Goal: Task Accomplishment & Management: Use online tool/utility

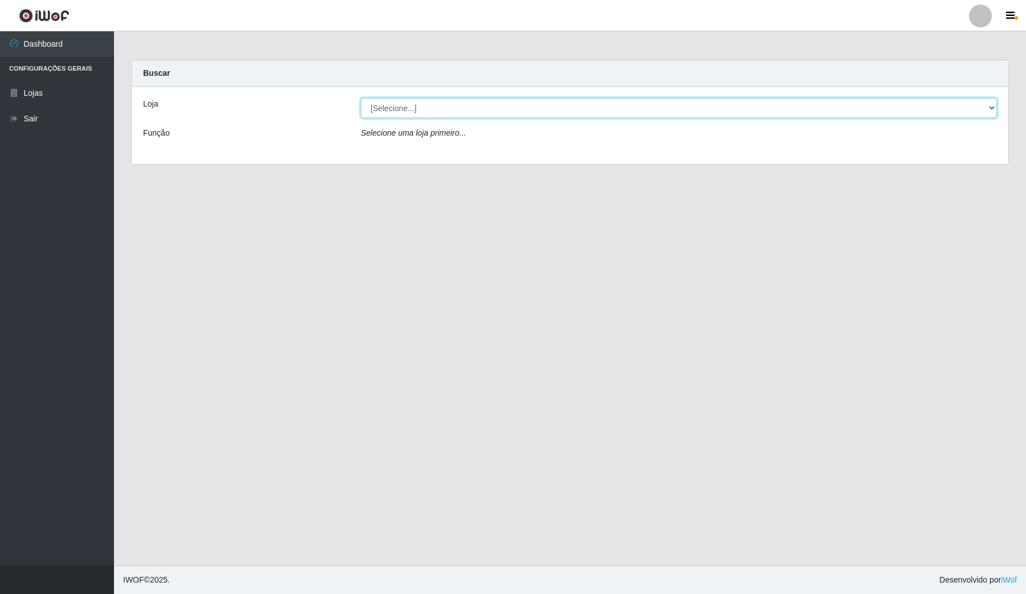
click at [422, 100] on select "[Selecione...] Rede Compras Supermercados - LOJA 4" at bounding box center [679, 108] width 636 height 20
select select "159"
click at [361, 98] on select "[Selecione...] Rede Compras Supermercados - LOJA 4" at bounding box center [679, 108] width 636 height 20
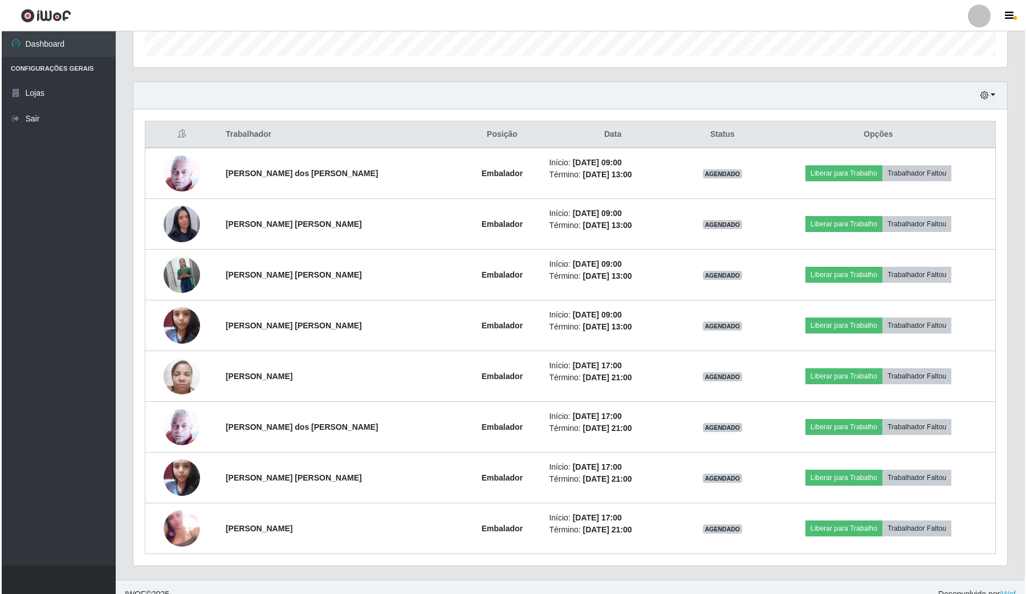
scroll to position [356, 0]
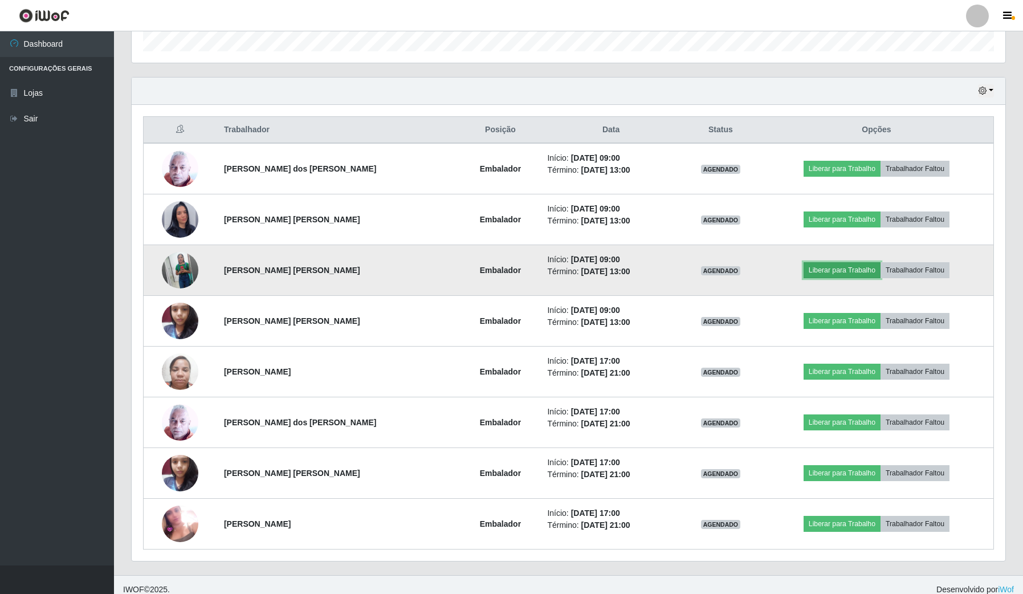
click at [820, 271] on button "Liberar para Trabalho" at bounding box center [841, 270] width 77 height 16
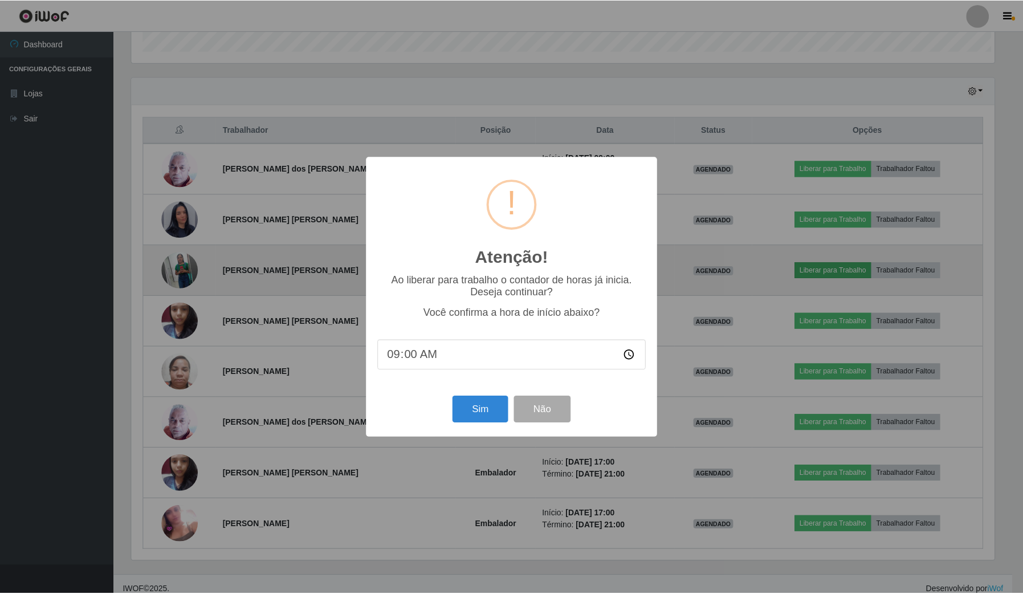
scroll to position [237, 865]
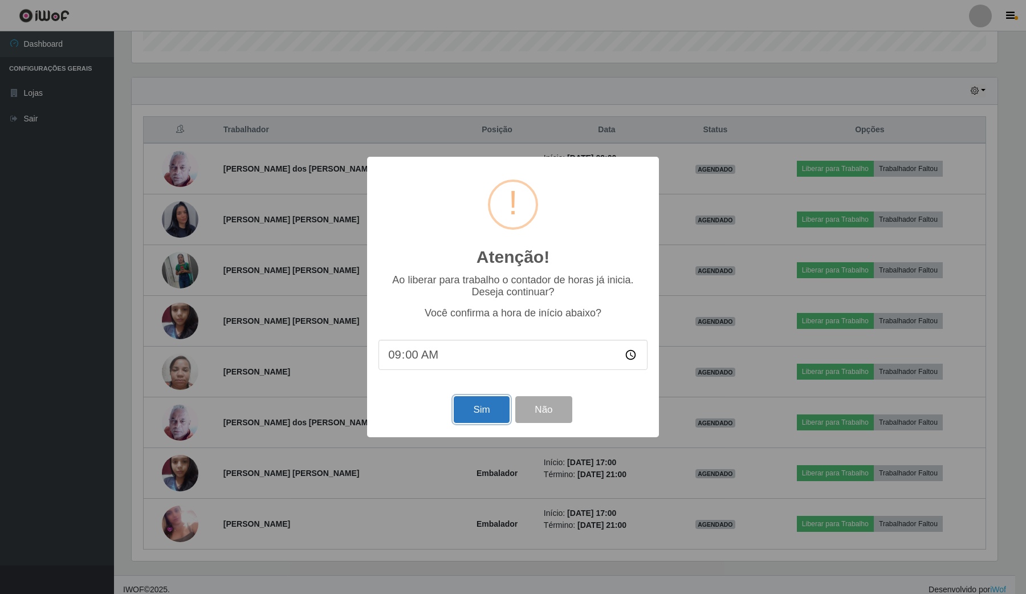
click at [461, 413] on button "Sim" at bounding box center [481, 409] width 55 height 27
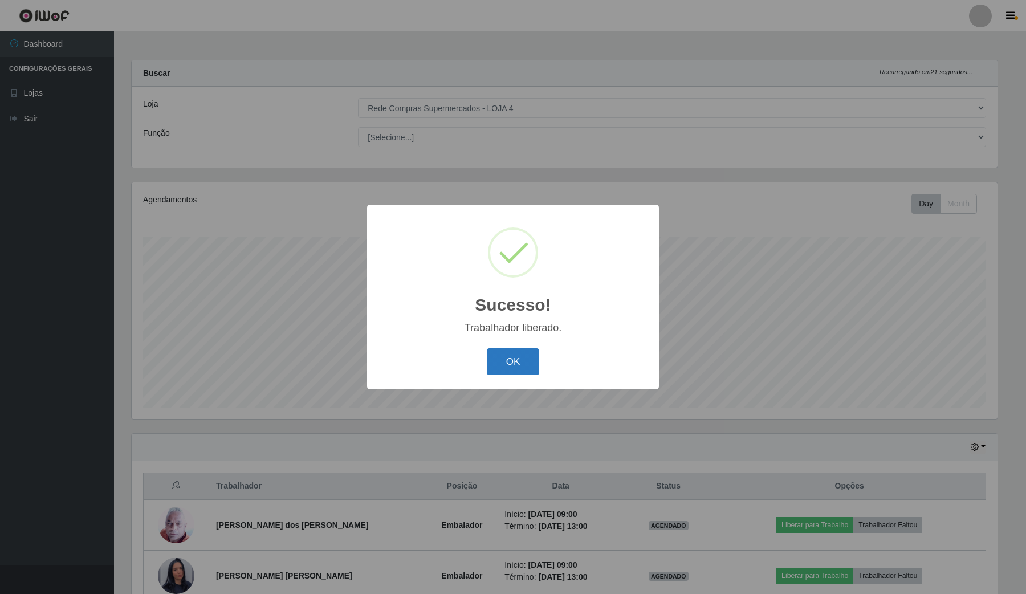
click at [505, 354] on button "OK" at bounding box center [513, 361] width 53 height 27
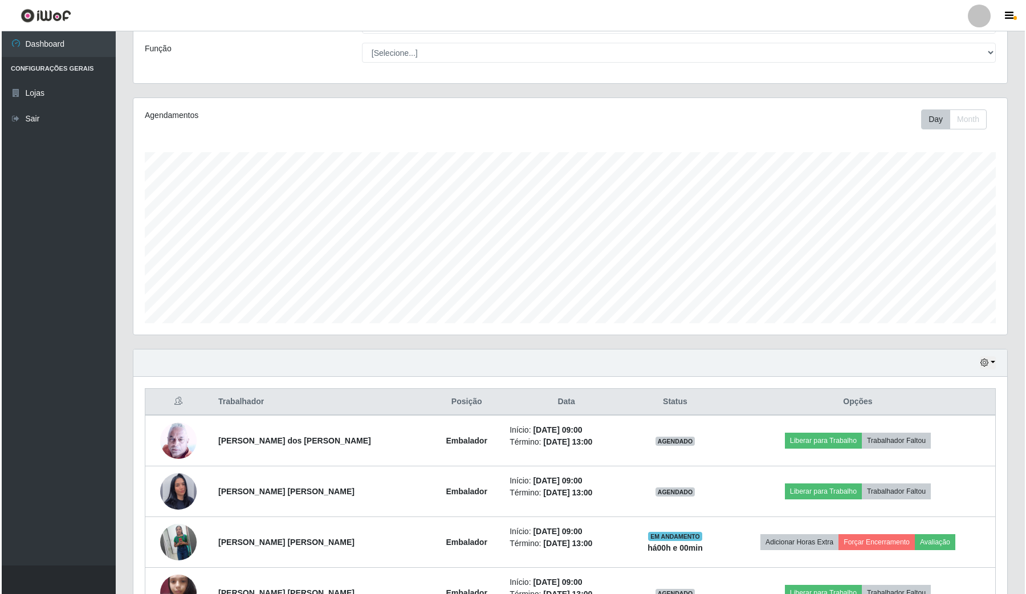
scroll to position [142, 0]
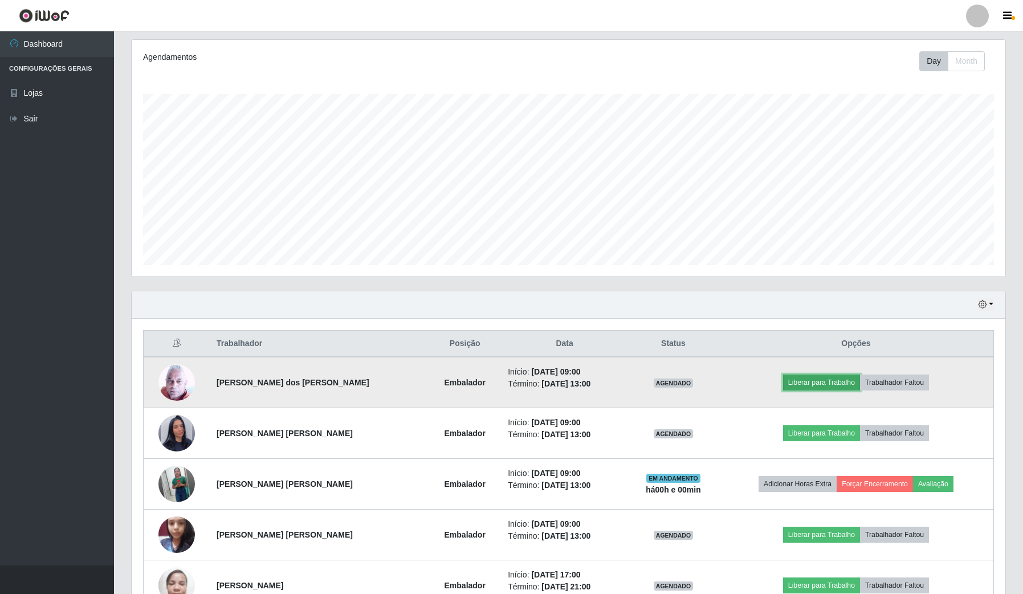
click at [831, 385] on button "Liberar para Trabalho" at bounding box center [821, 382] width 77 height 16
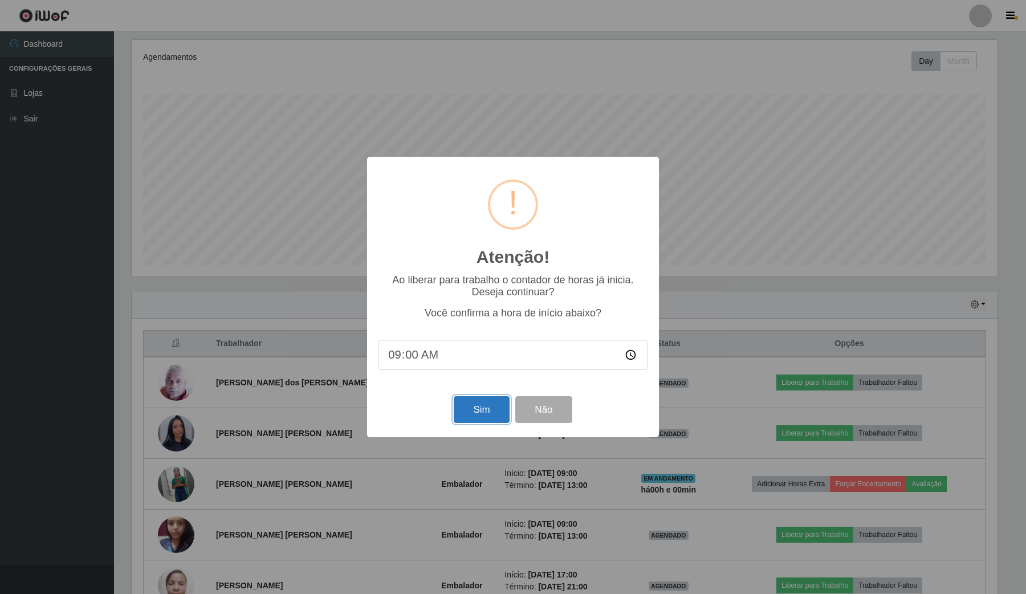
click at [473, 405] on button "Sim" at bounding box center [481, 409] width 55 height 27
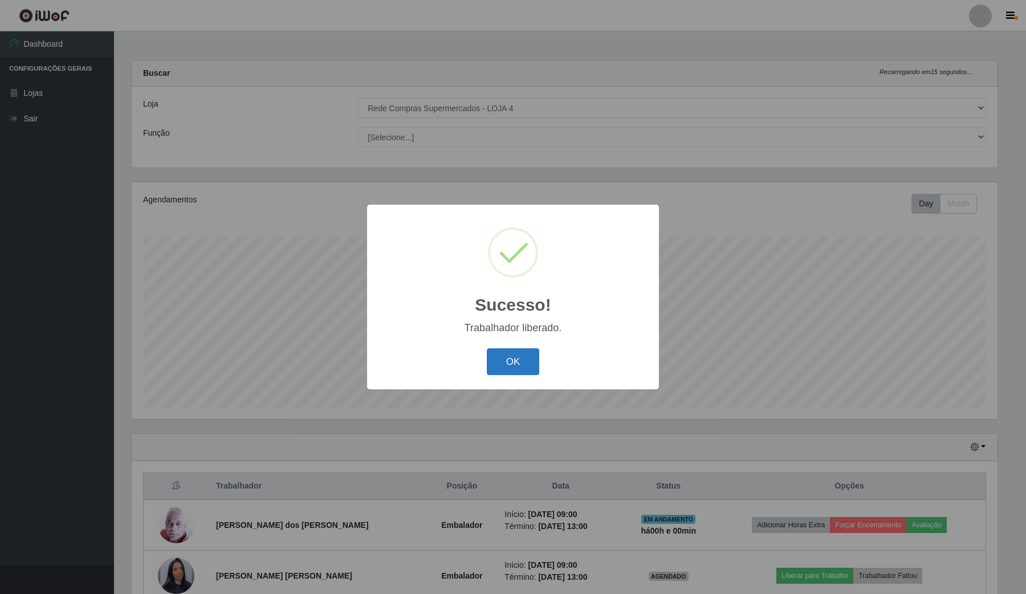
click at [510, 358] on button "OK" at bounding box center [513, 361] width 53 height 27
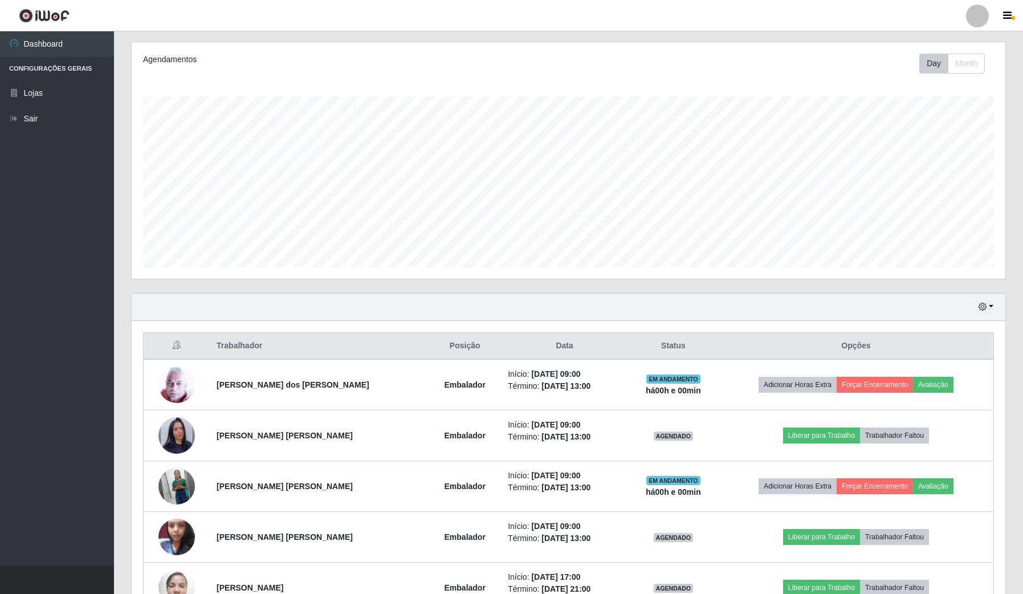
scroll to position [285, 0]
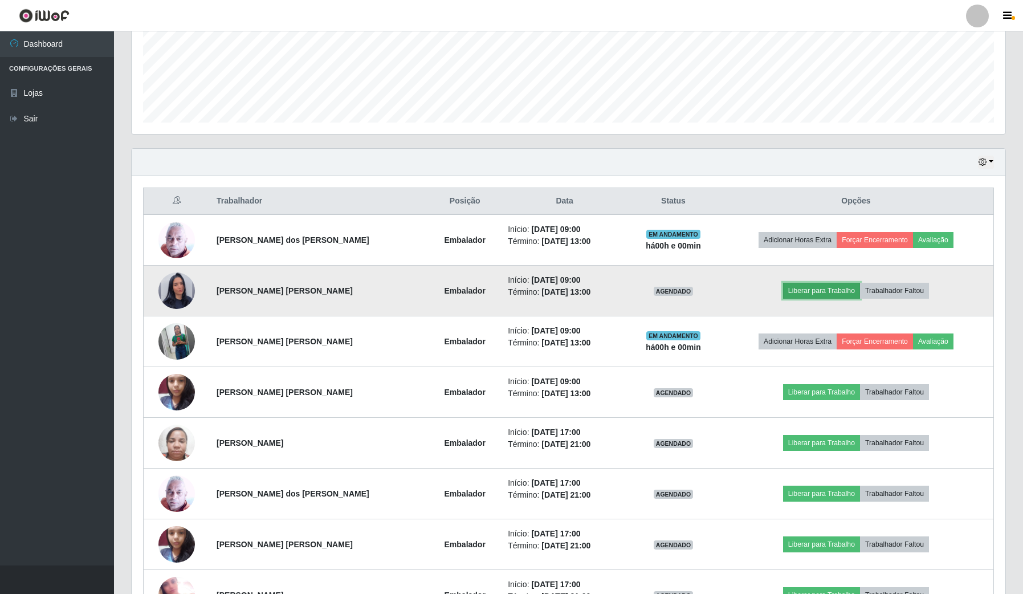
click at [803, 285] on button "Liberar para Trabalho" at bounding box center [821, 291] width 77 height 16
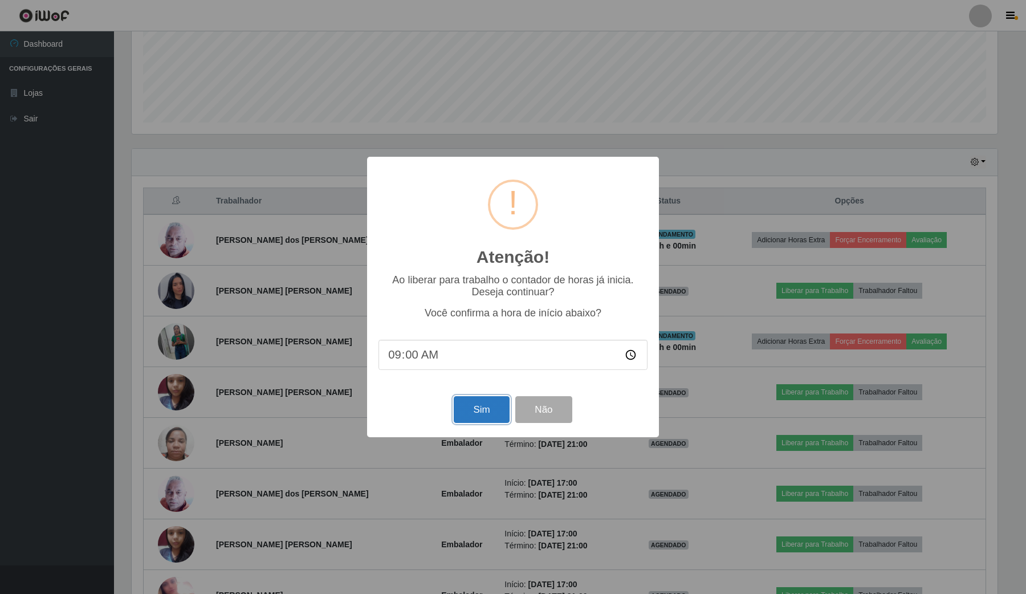
click at [477, 403] on button "Sim" at bounding box center [481, 409] width 55 height 27
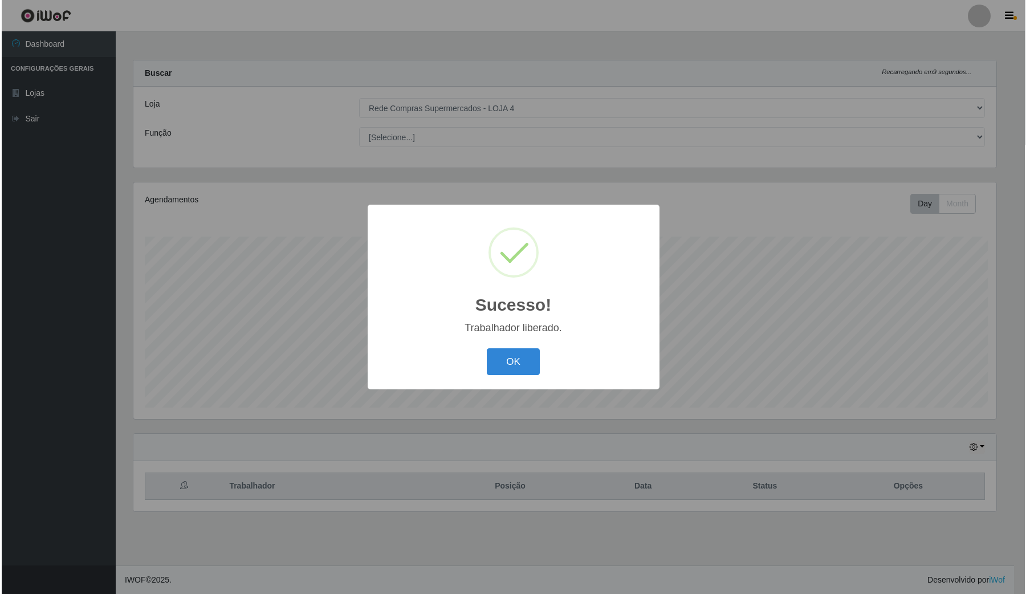
scroll to position [0, 0]
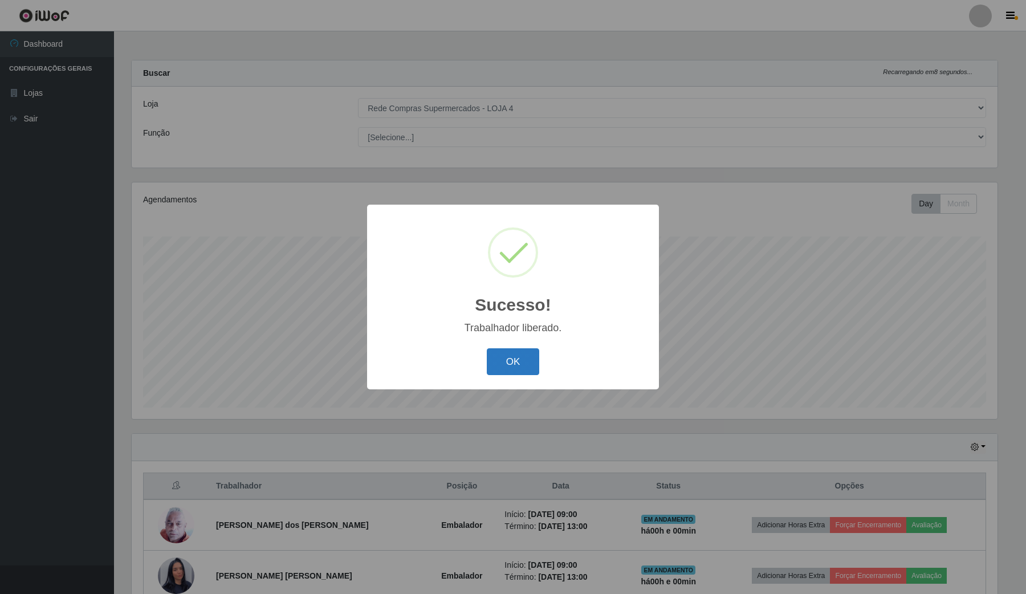
click at [493, 362] on button "OK" at bounding box center [513, 361] width 53 height 27
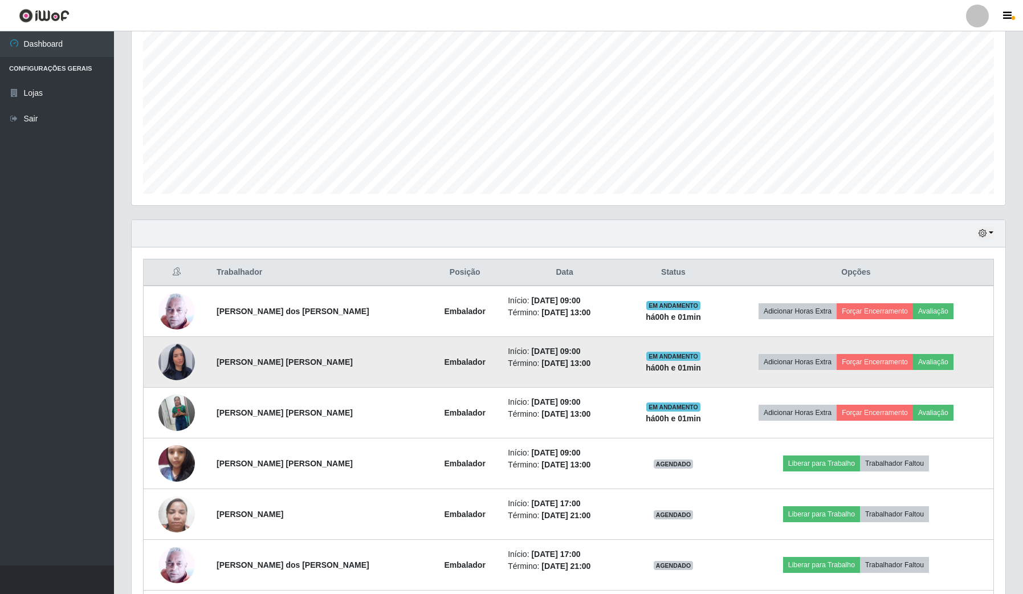
click at [182, 362] on img at bounding box center [176, 361] width 36 height 65
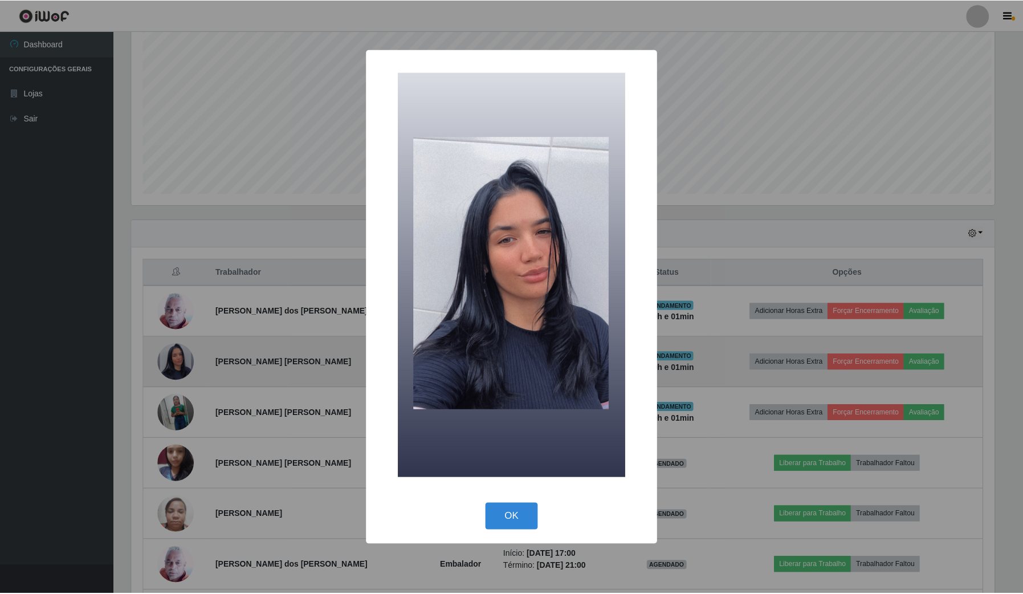
scroll to position [237, 865]
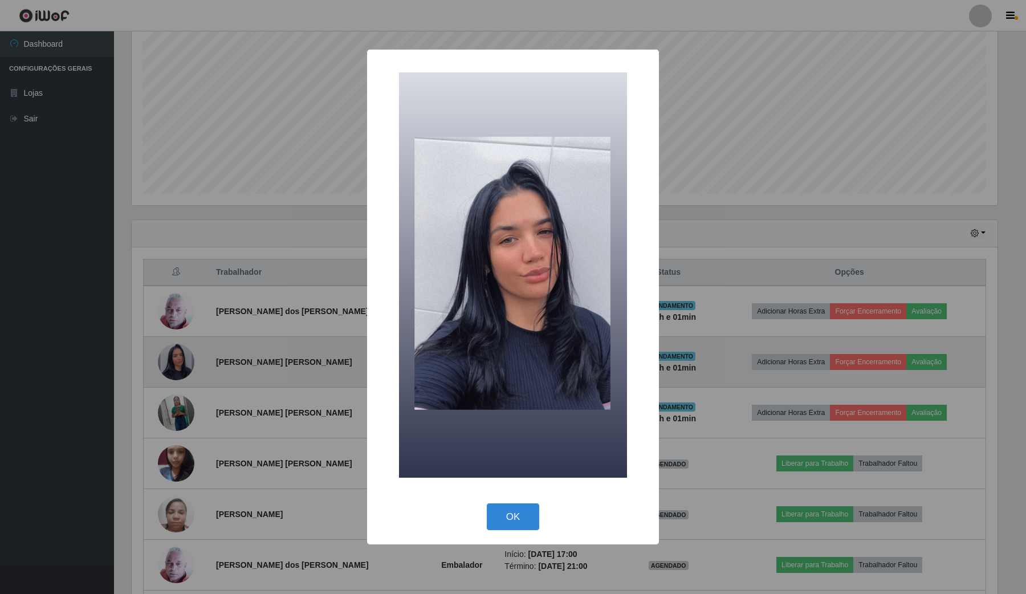
click at [182, 362] on div "× OK Cancel" at bounding box center [513, 297] width 1026 height 594
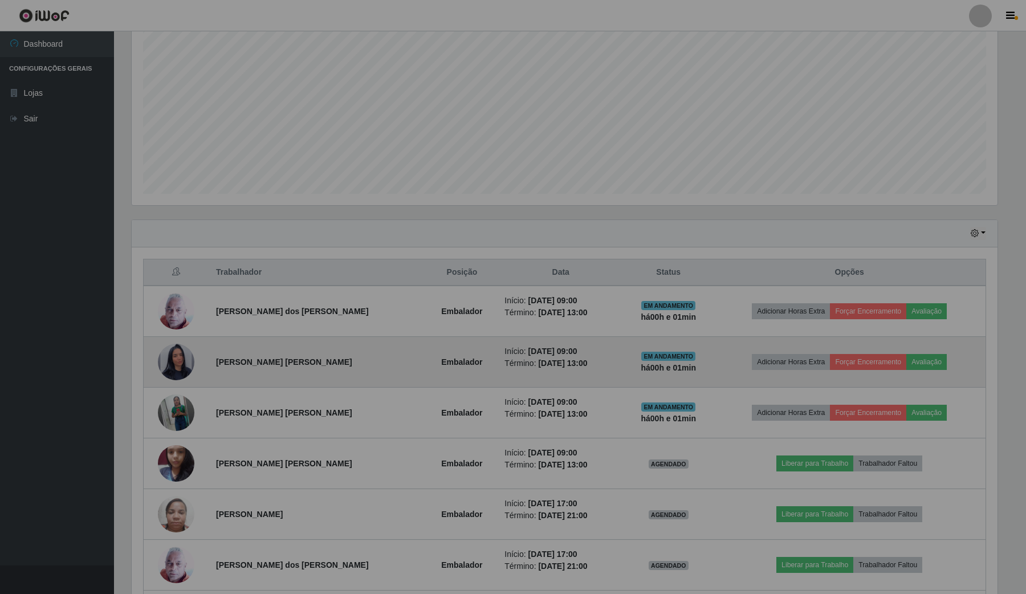
scroll to position [237, 873]
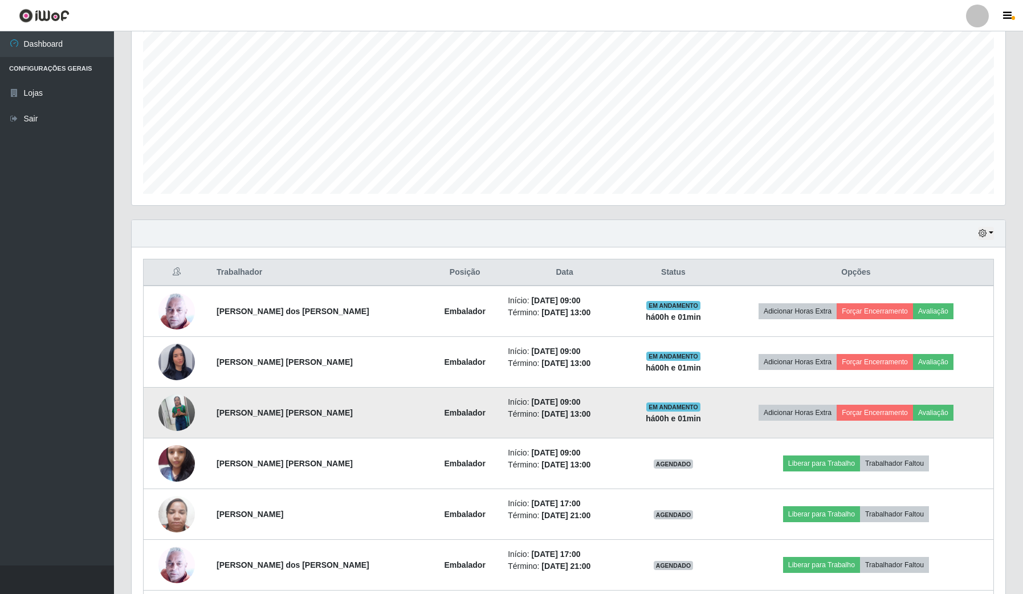
click at [177, 420] on img at bounding box center [176, 413] width 36 height 46
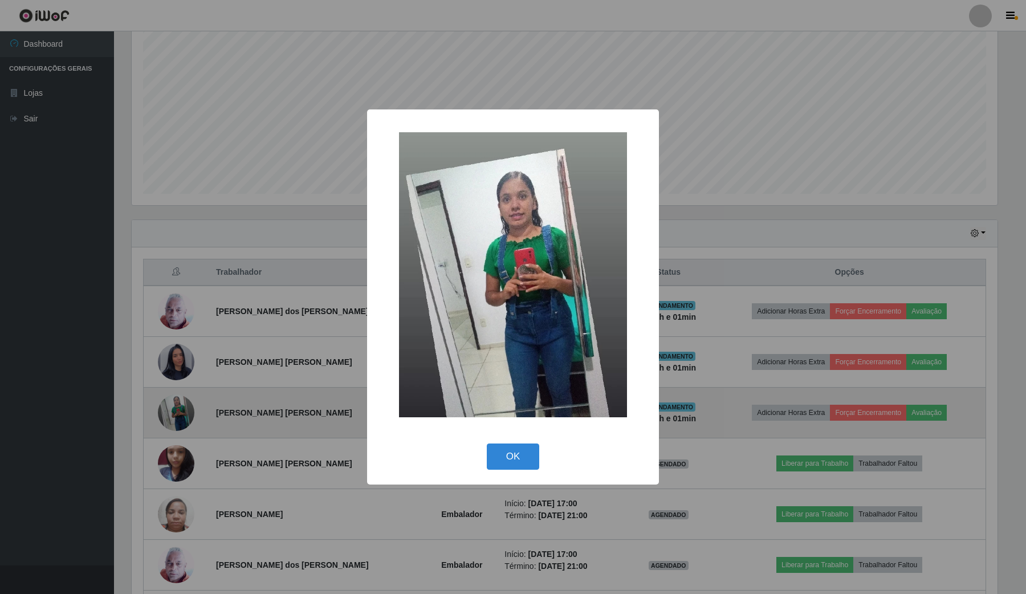
click at [177, 420] on div "× OK Cancel" at bounding box center [513, 297] width 1026 height 594
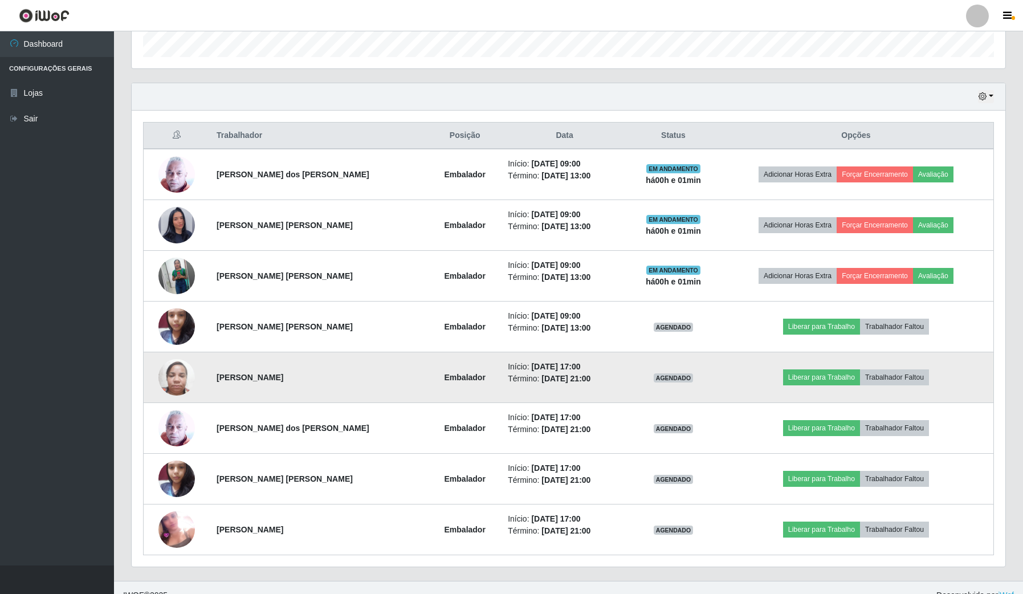
scroll to position [356, 0]
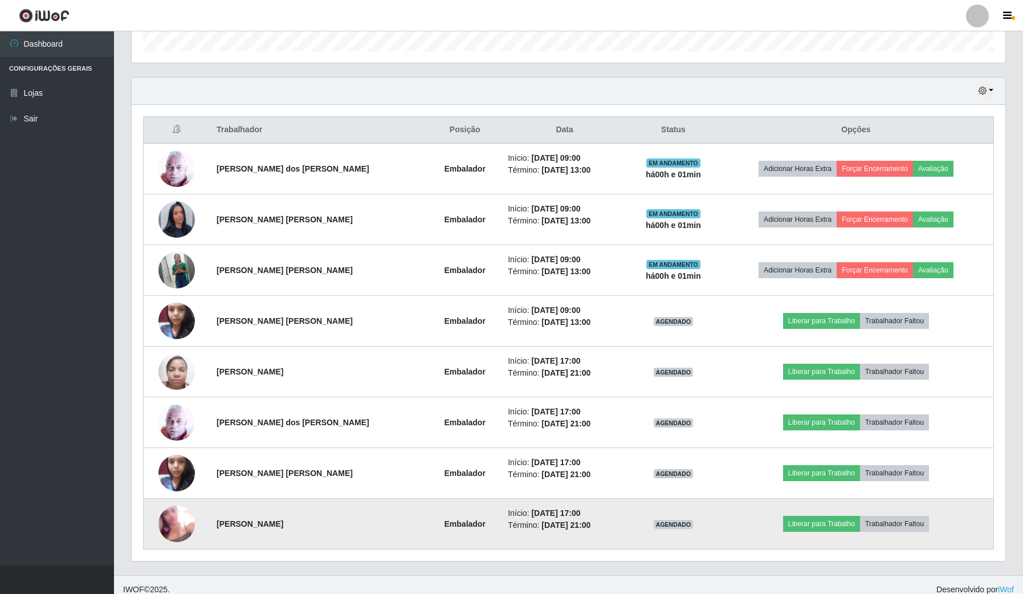
click at [179, 521] on img at bounding box center [176, 523] width 36 height 36
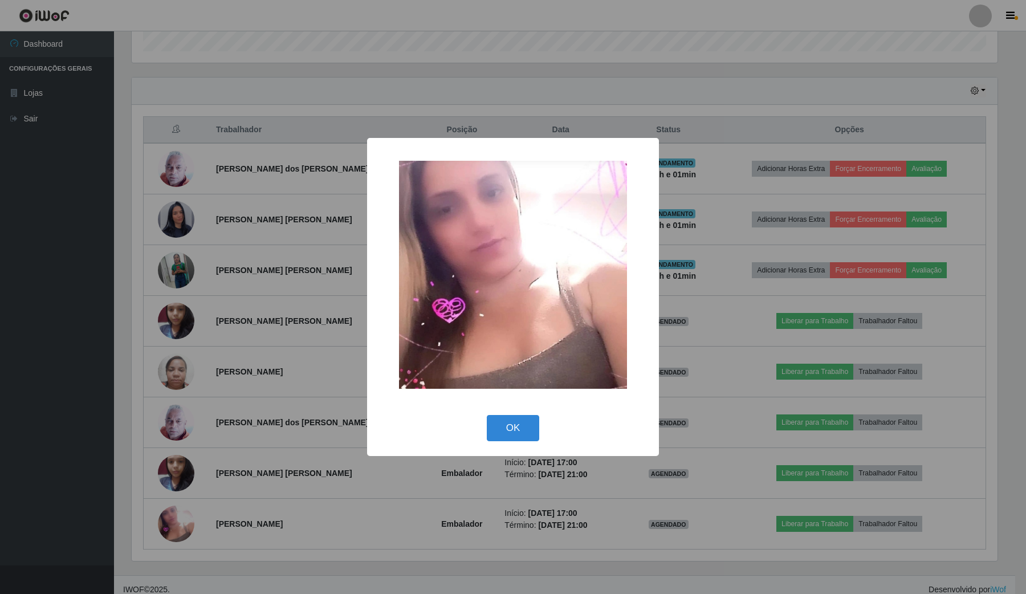
click at [180, 521] on div "× OK Cancel" at bounding box center [513, 297] width 1026 height 594
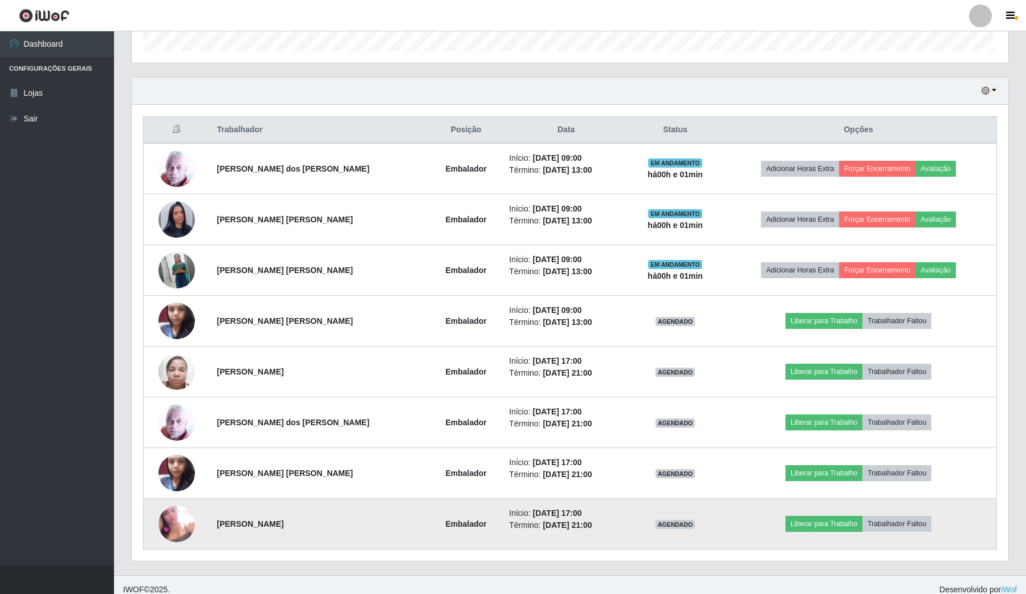
scroll to position [237, 873]
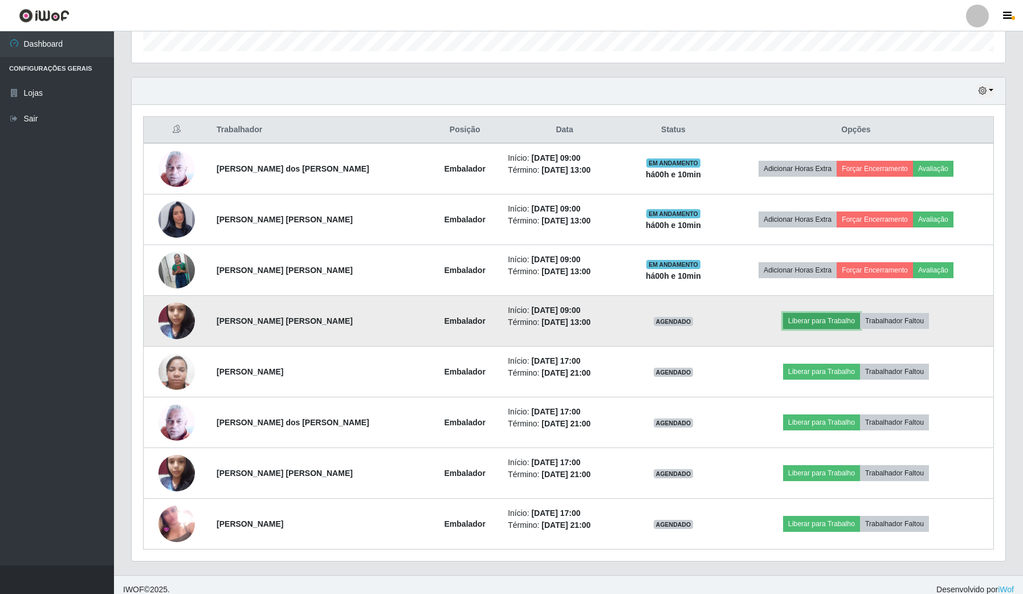
click at [797, 325] on button "Liberar para Trabalho" at bounding box center [821, 321] width 77 height 16
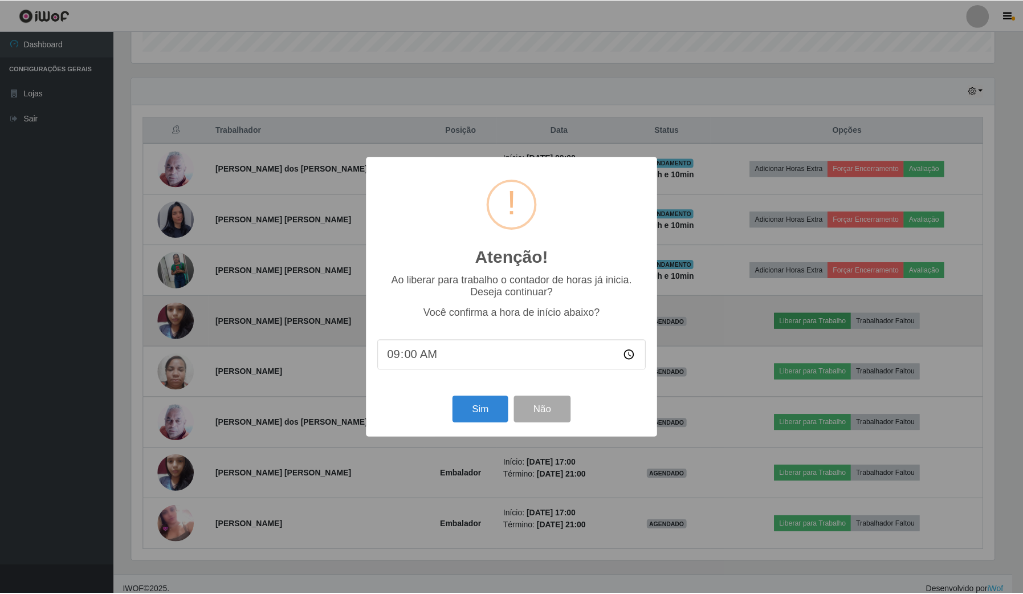
scroll to position [237, 865]
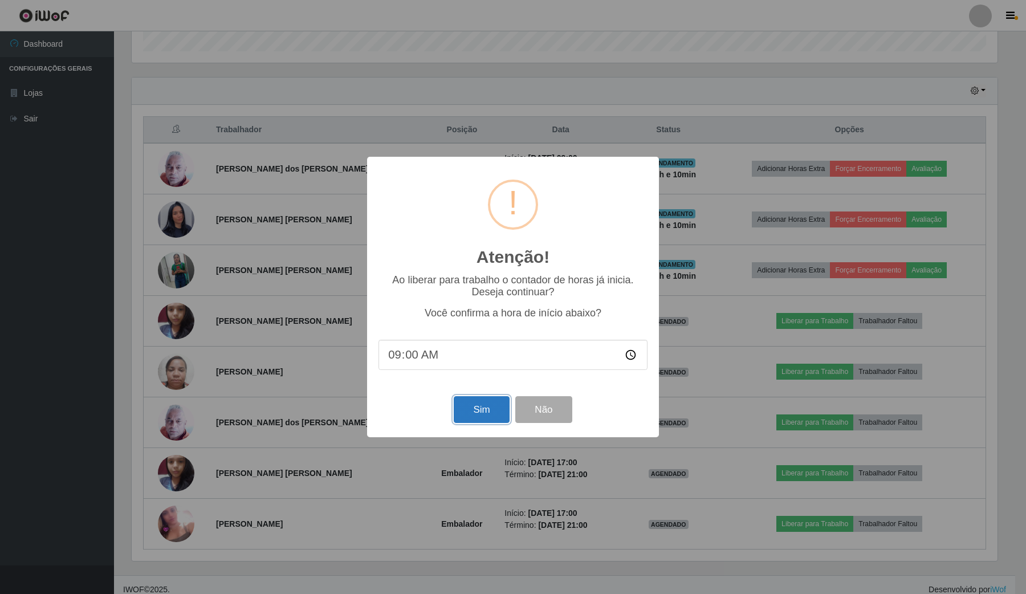
click at [466, 420] on button "Sim" at bounding box center [481, 409] width 55 height 27
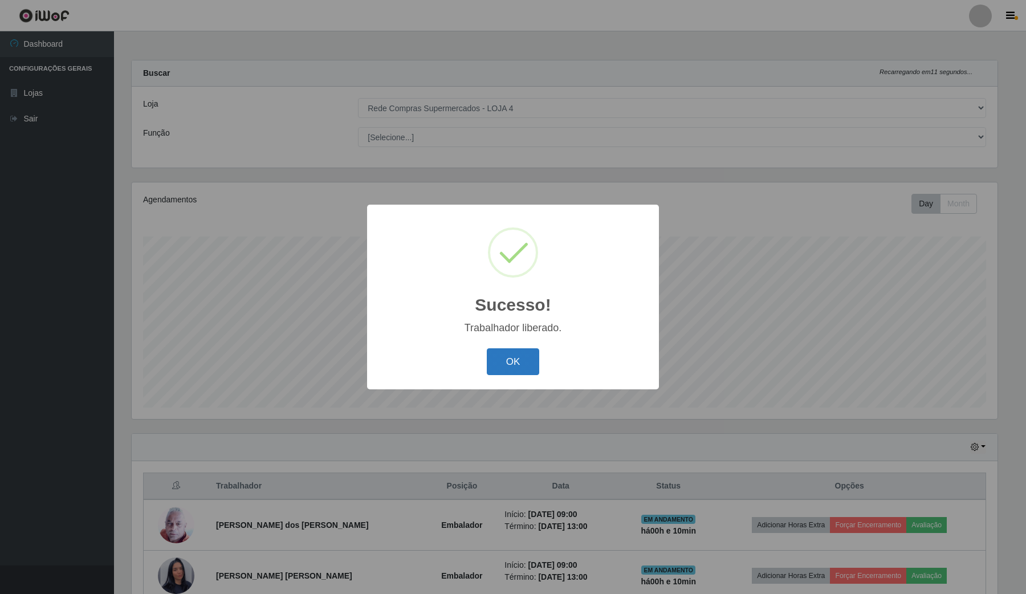
click at [510, 357] on button "OK" at bounding box center [513, 361] width 53 height 27
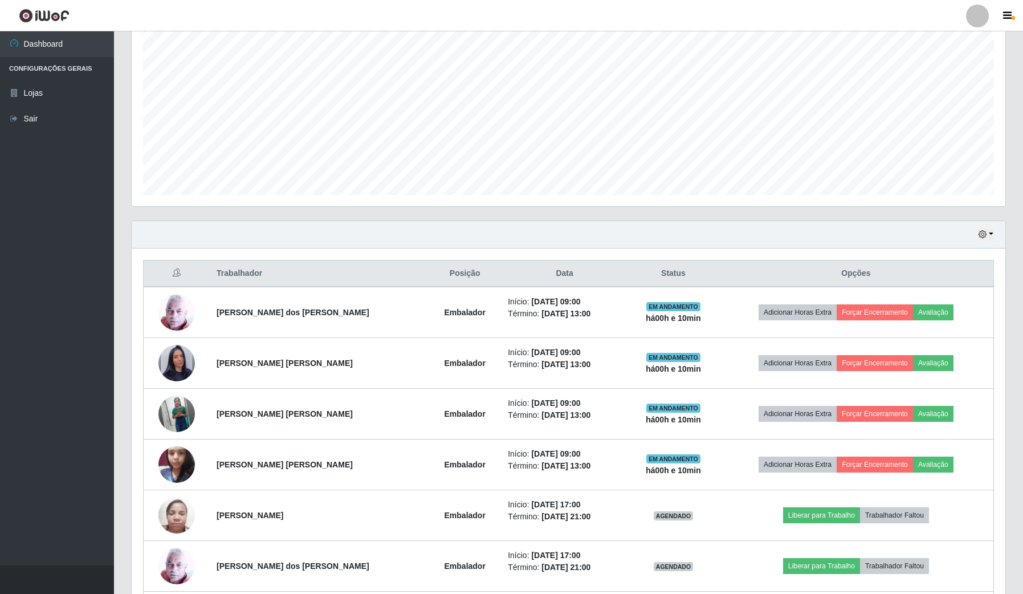
scroll to position [214, 0]
